Goal: Check status: Check status

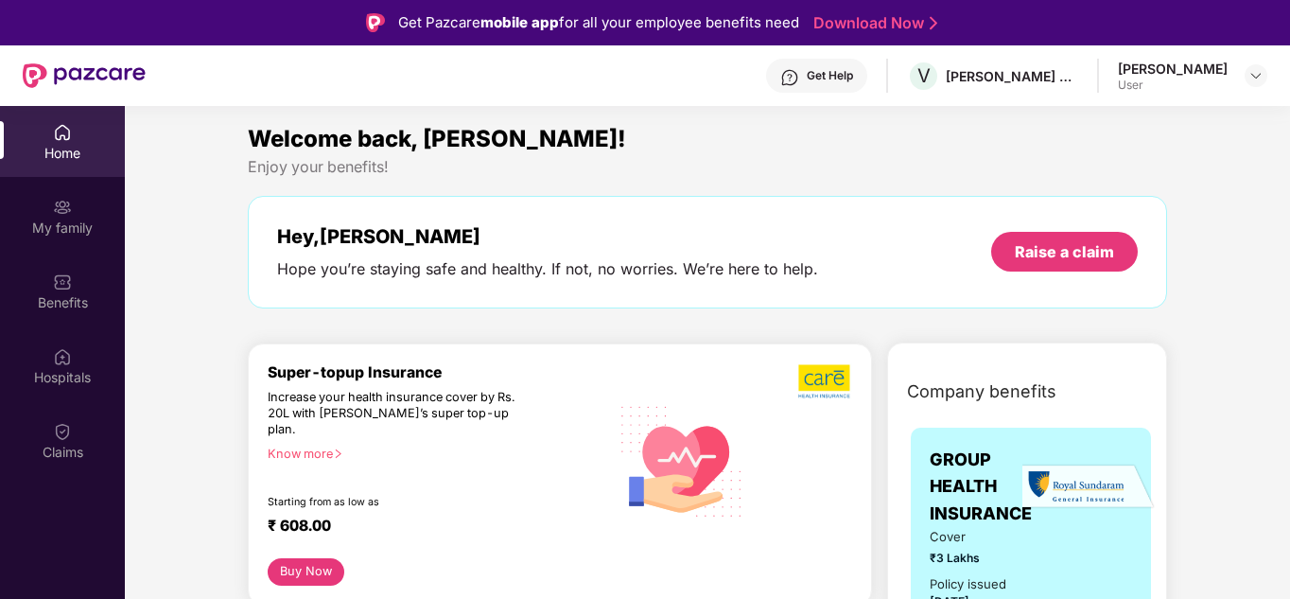
click at [899, 25] on link "Download Now" at bounding box center [872, 23] width 118 height 20
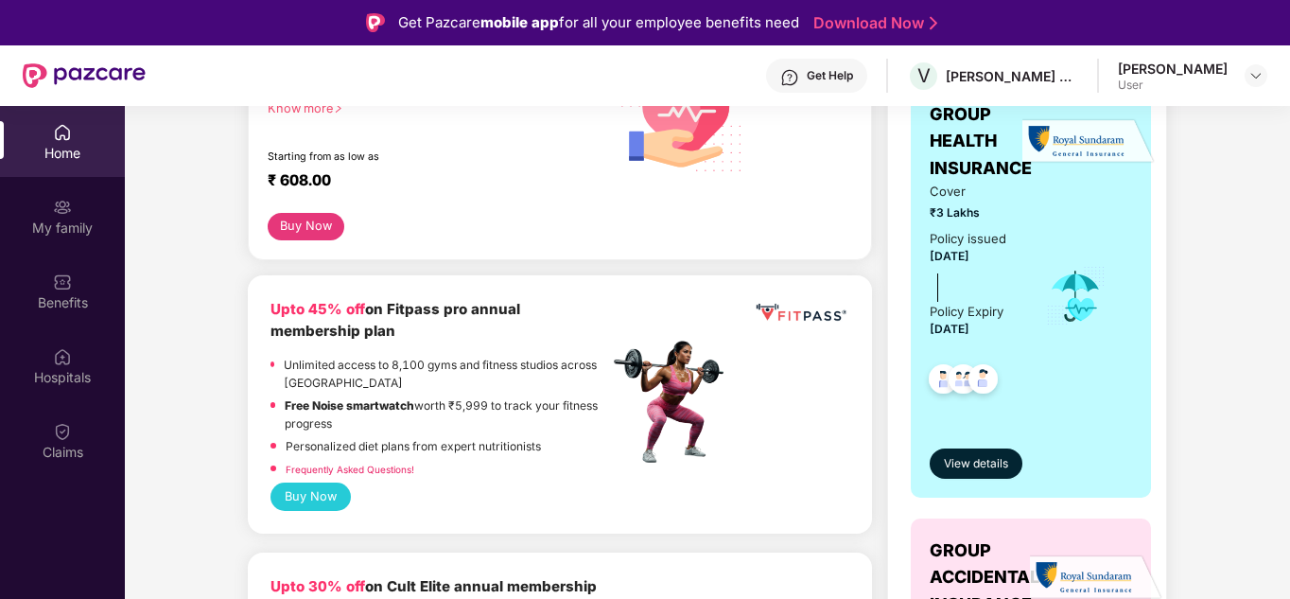
scroll to position [378, 0]
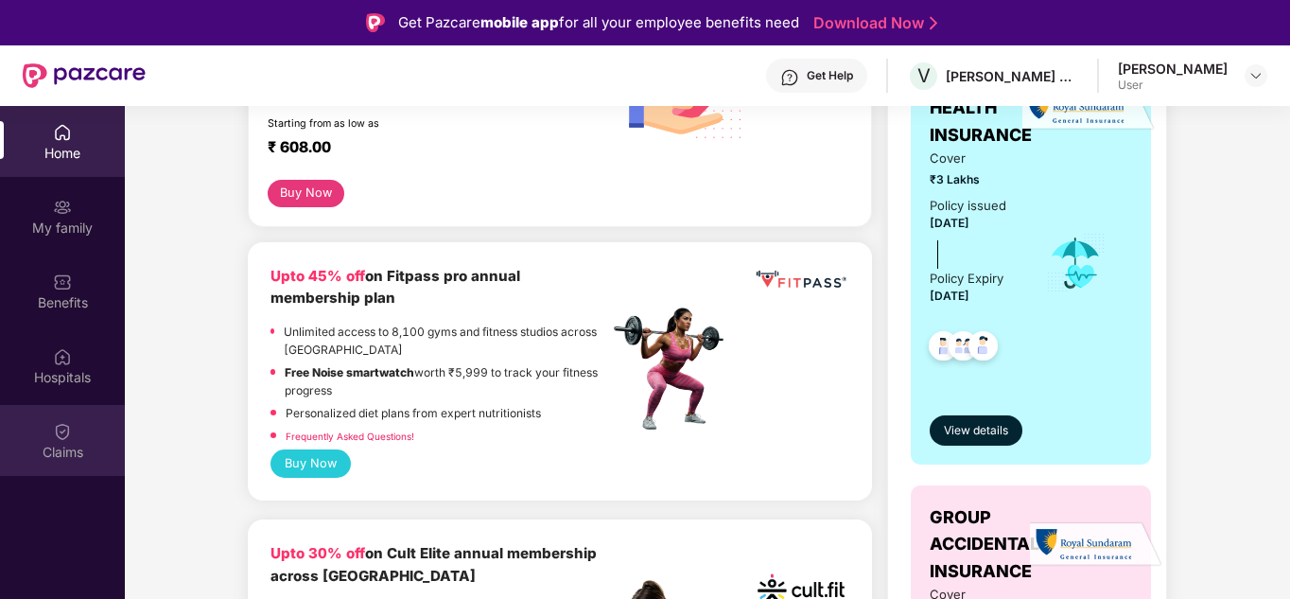
click at [59, 446] on div "Claims" at bounding box center [62, 452] width 125 height 19
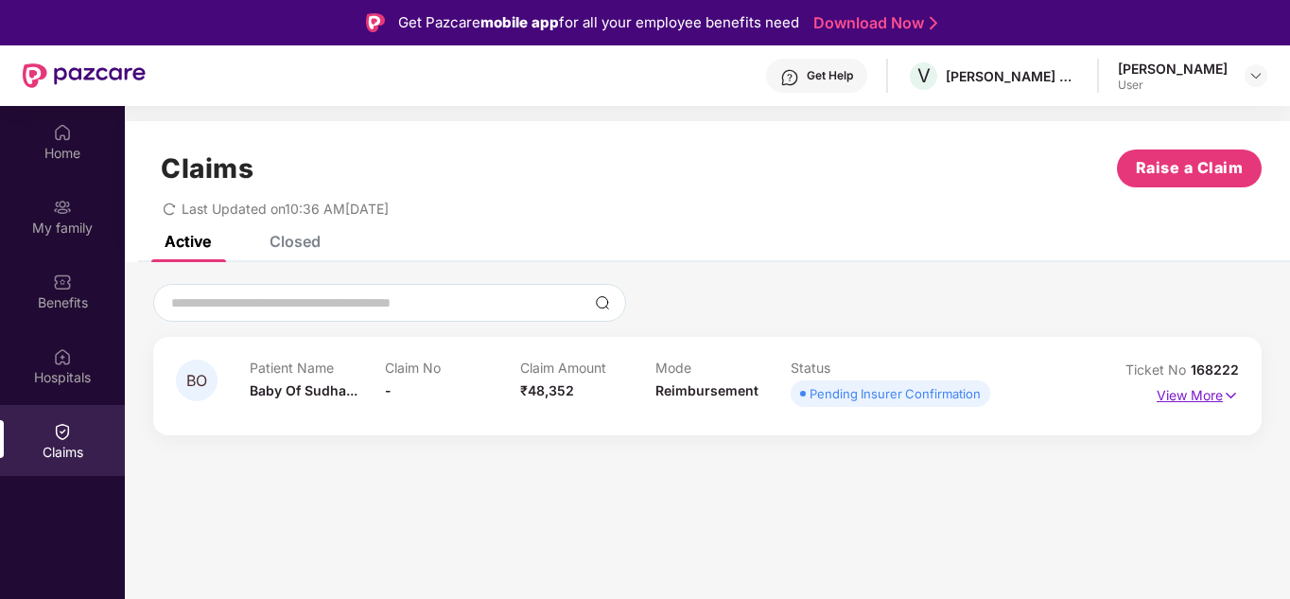
click at [1204, 398] on p "View More" at bounding box center [1198, 393] width 82 height 26
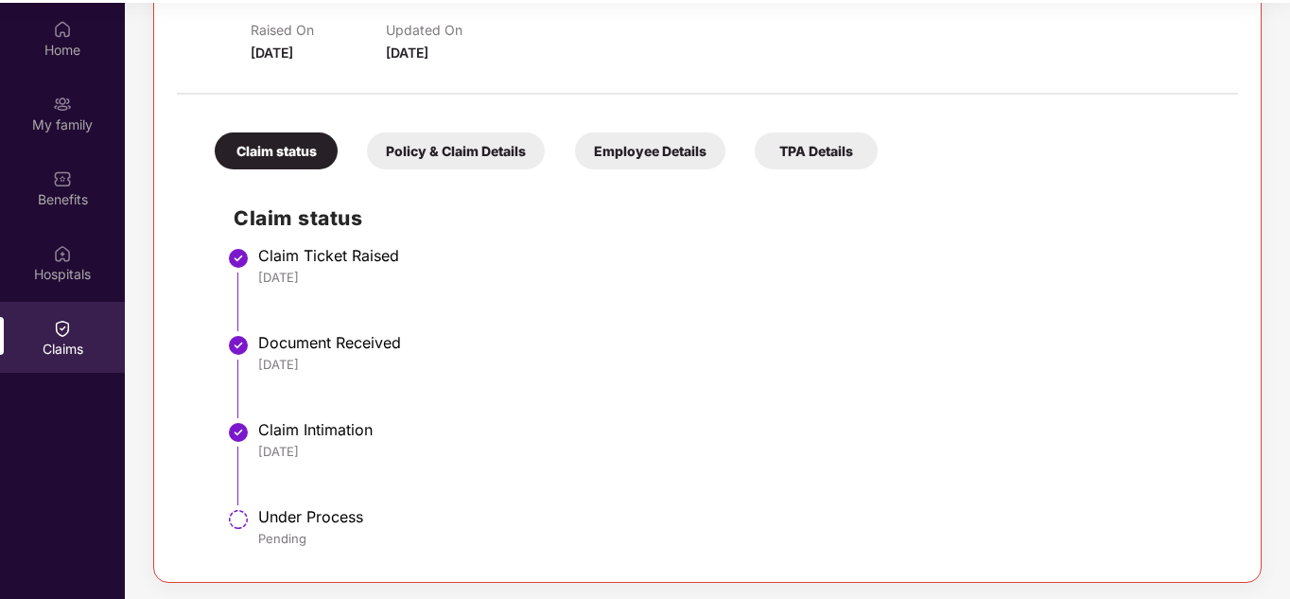
scroll to position [106, 0]
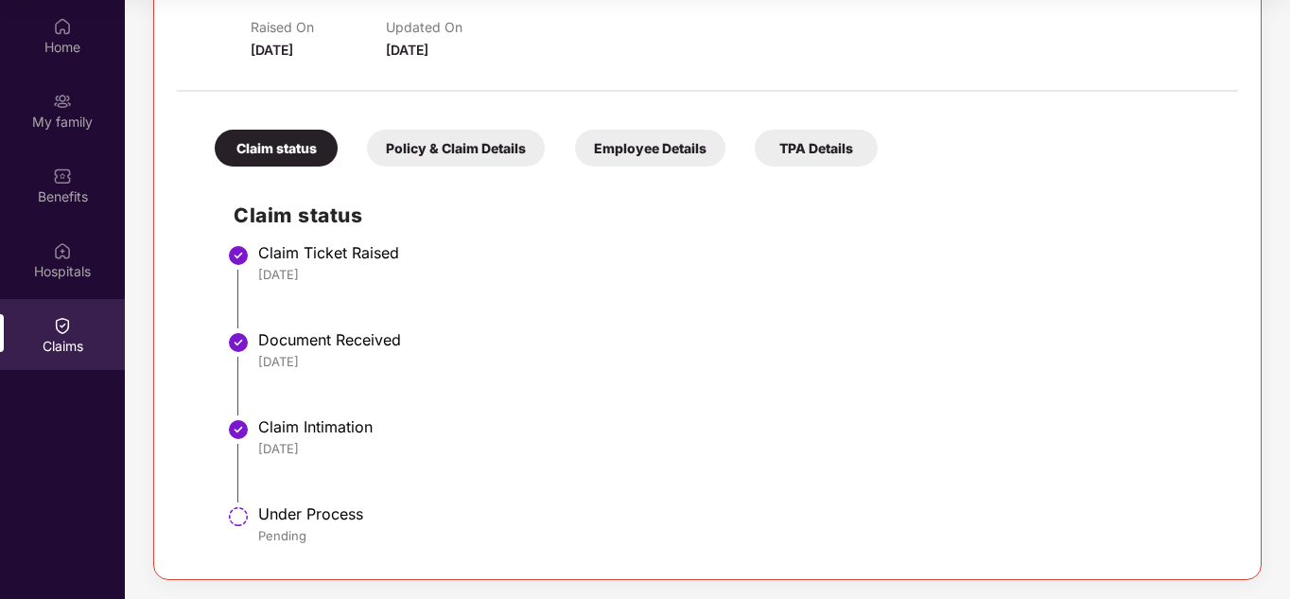
click at [369, 342] on div "Document Received" at bounding box center [738, 339] width 961 height 19
click at [329, 441] on div "[DATE]" at bounding box center [738, 448] width 961 height 17
drag, startPoint x: 357, startPoint y: 510, endPoint x: 397, endPoint y: 510, distance: 40.7
click at [358, 510] on div "Under Process" at bounding box center [738, 513] width 961 height 19
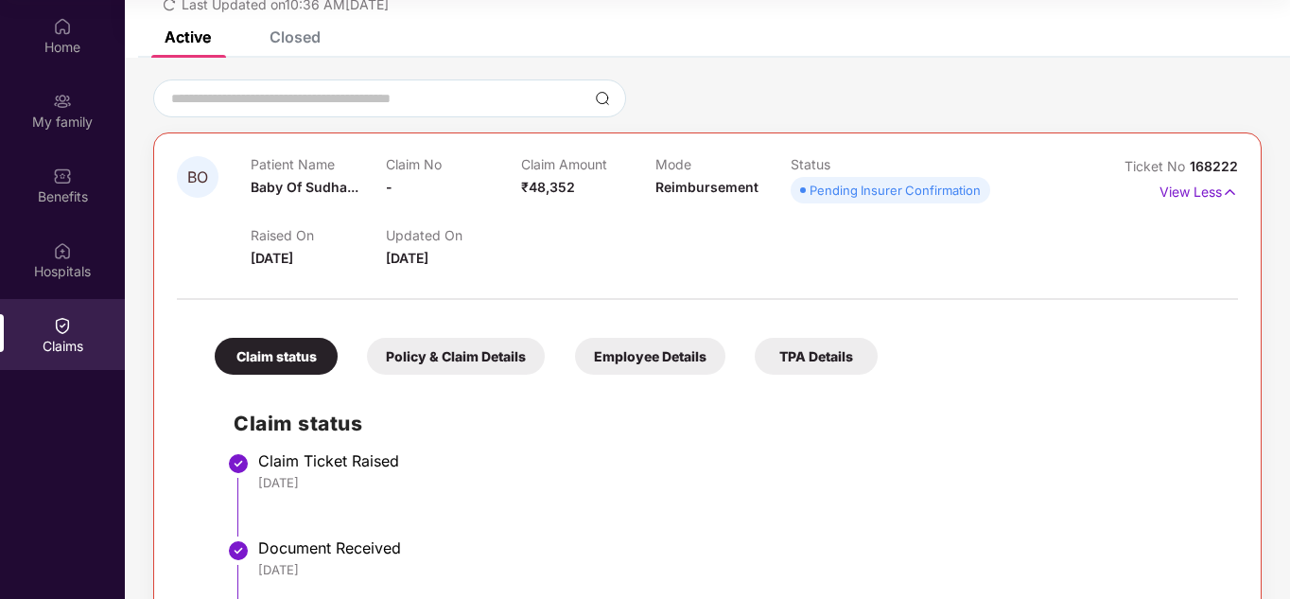
scroll to position [23, 0]
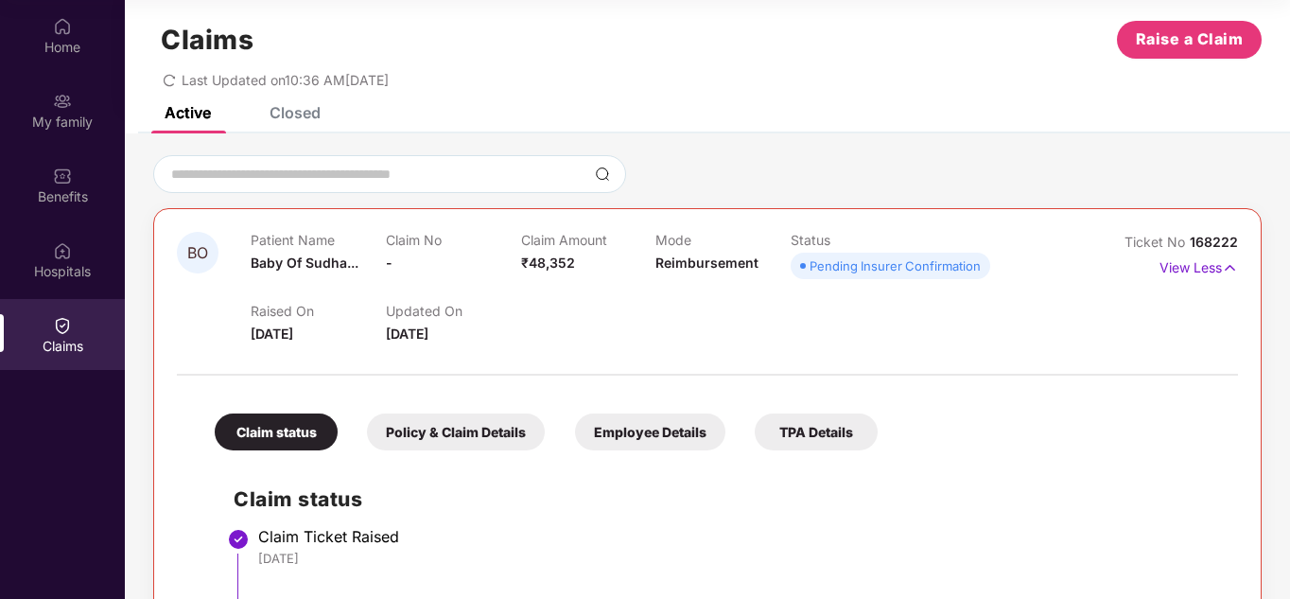
click at [924, 269] on div "Pending Insurer Confirmation" at bounding box center [895, 265] width 171 height 19
click at [1016, 317] on div "Raised On [DATE] Updated On [DATE]" at bounding box center [656, 314] width 811 height 61
click at [557, 325] on div "Raised On [DATE] Updated On [DATE]" at bounding box center [656, 314] width 811 height 61
